Goal: Task Accomplishment & Management: Use online tool/utility

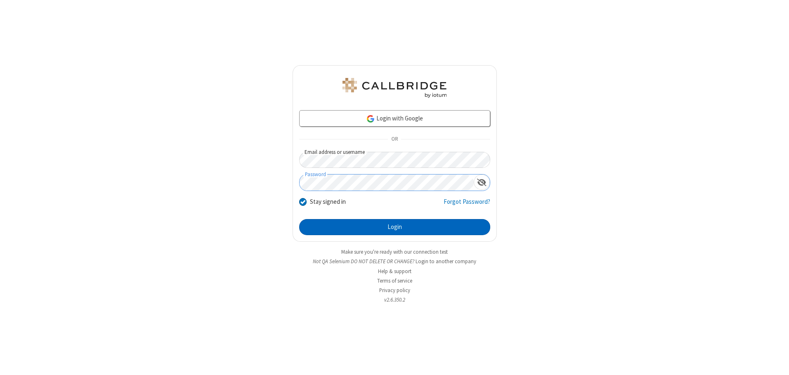
click at [394, 227] on button "Login" at bounding box center [394, 227] width 191 height 17
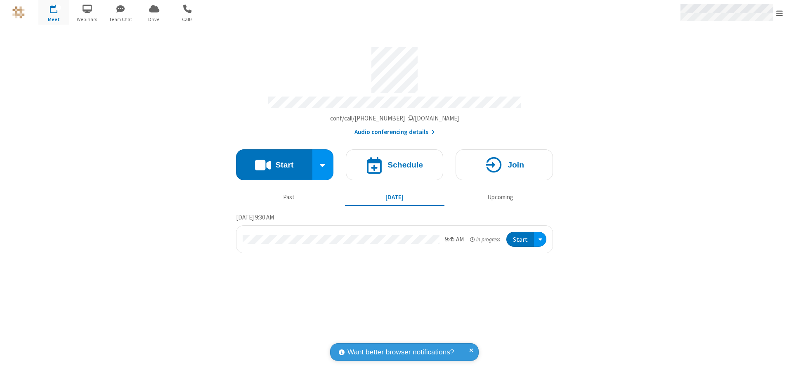
click at [779, 13] on span "Open menu" at bounding box center [779, 13] width 7 height 8
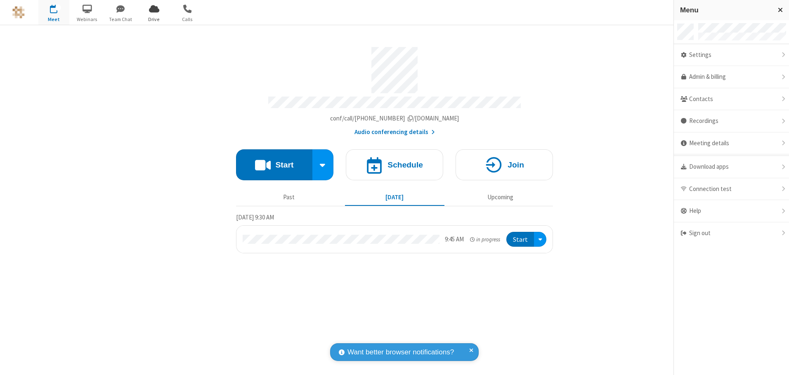
click at [154, 19] on span "Drive" at bounding box center [154, 19] width 31 height 7
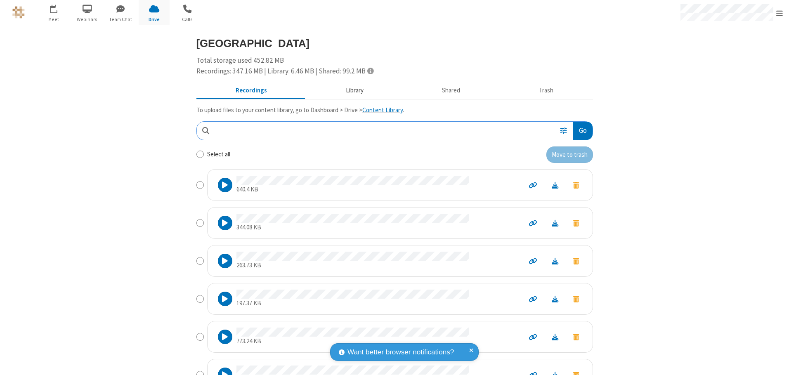
click at [350, 90] on button "Library" at bounding box center [354, 91] width 97 height 16
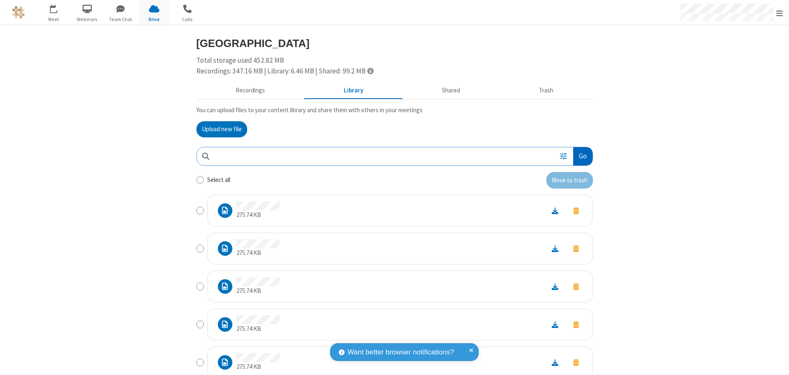
click at [579, 156] on button "Go" at bounding box center [582, 156] width 19 height 19
click at [218, 129] on button "Upload new file" at bounding box center [221, 129] width 51 height 17
